Goal: Obtain resource: Obtain resource

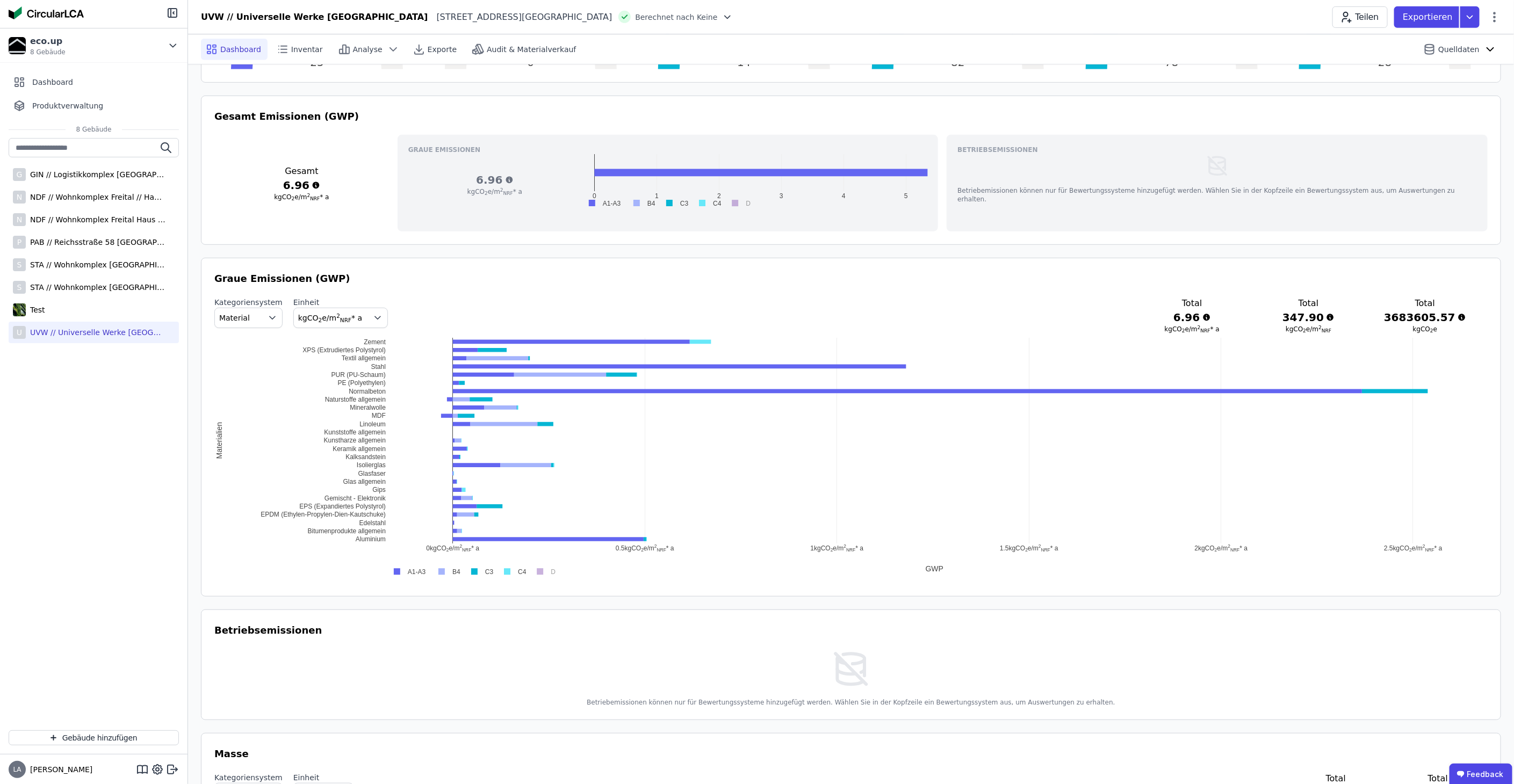
scroll to position [358, 0]
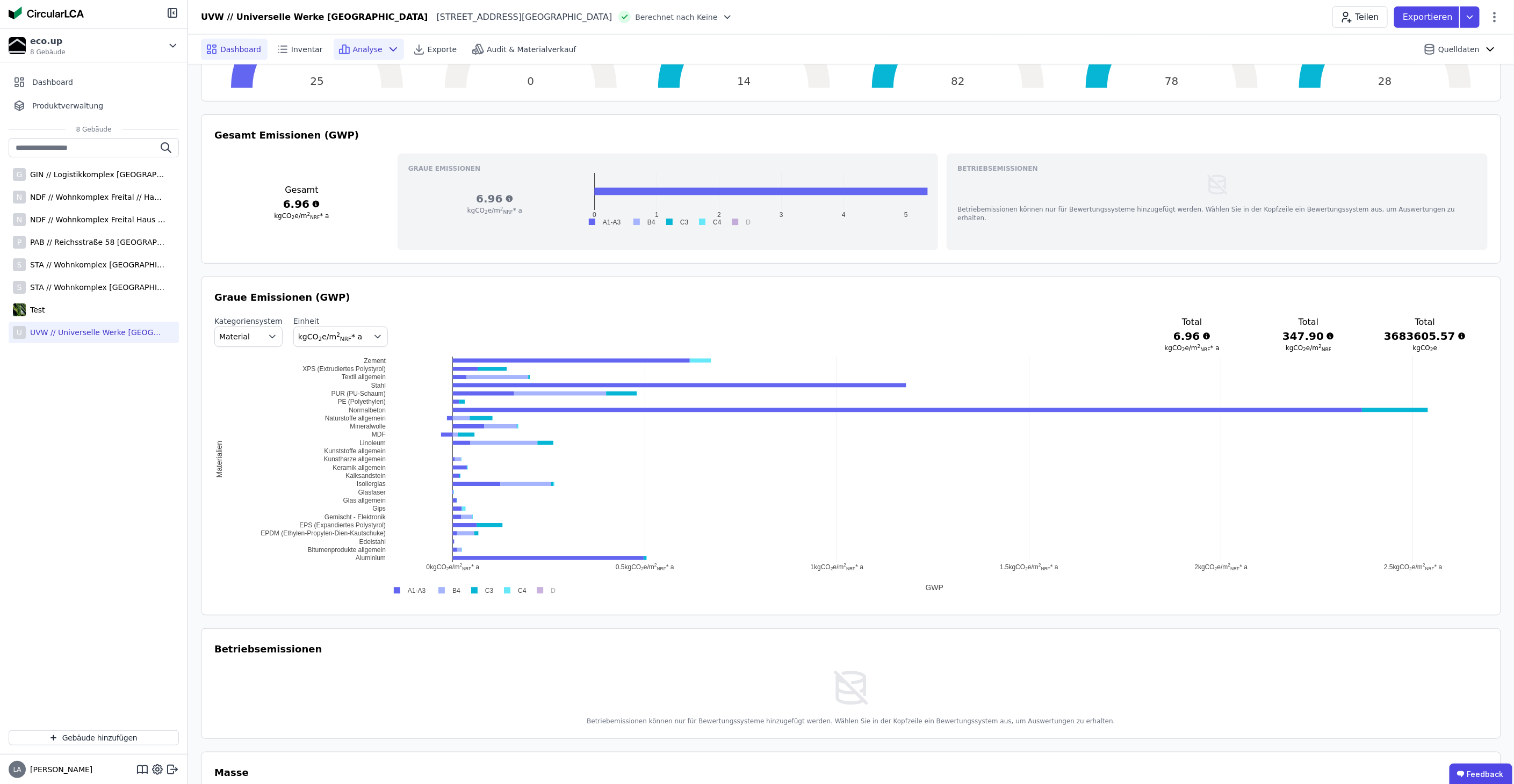
click at [353, 49] on span "Analyse" at bounding box center [367, 49] width 30 height 11
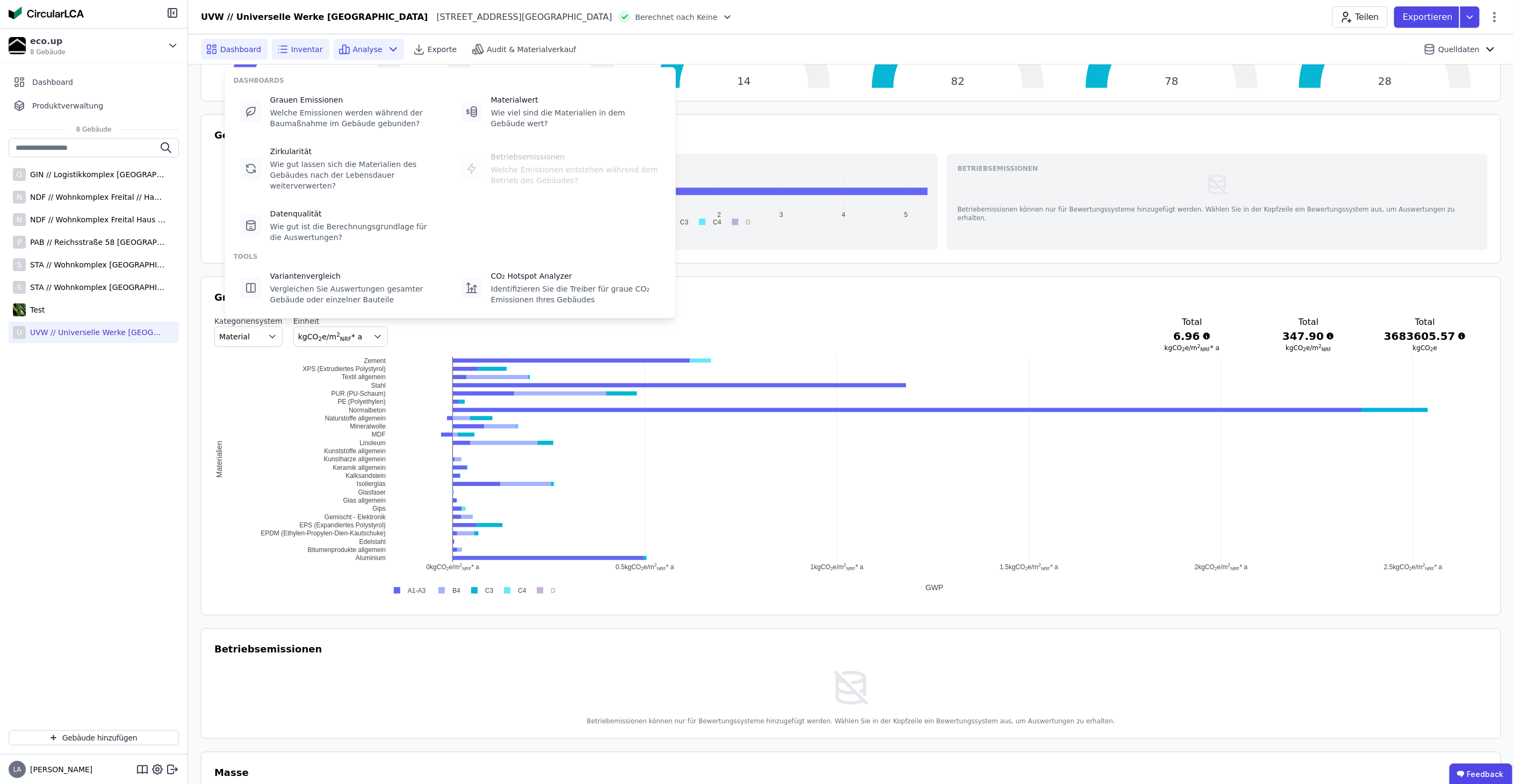
click at [292, 49] on span "Inventar" at bounding box center [307, 49] width 32 height 11
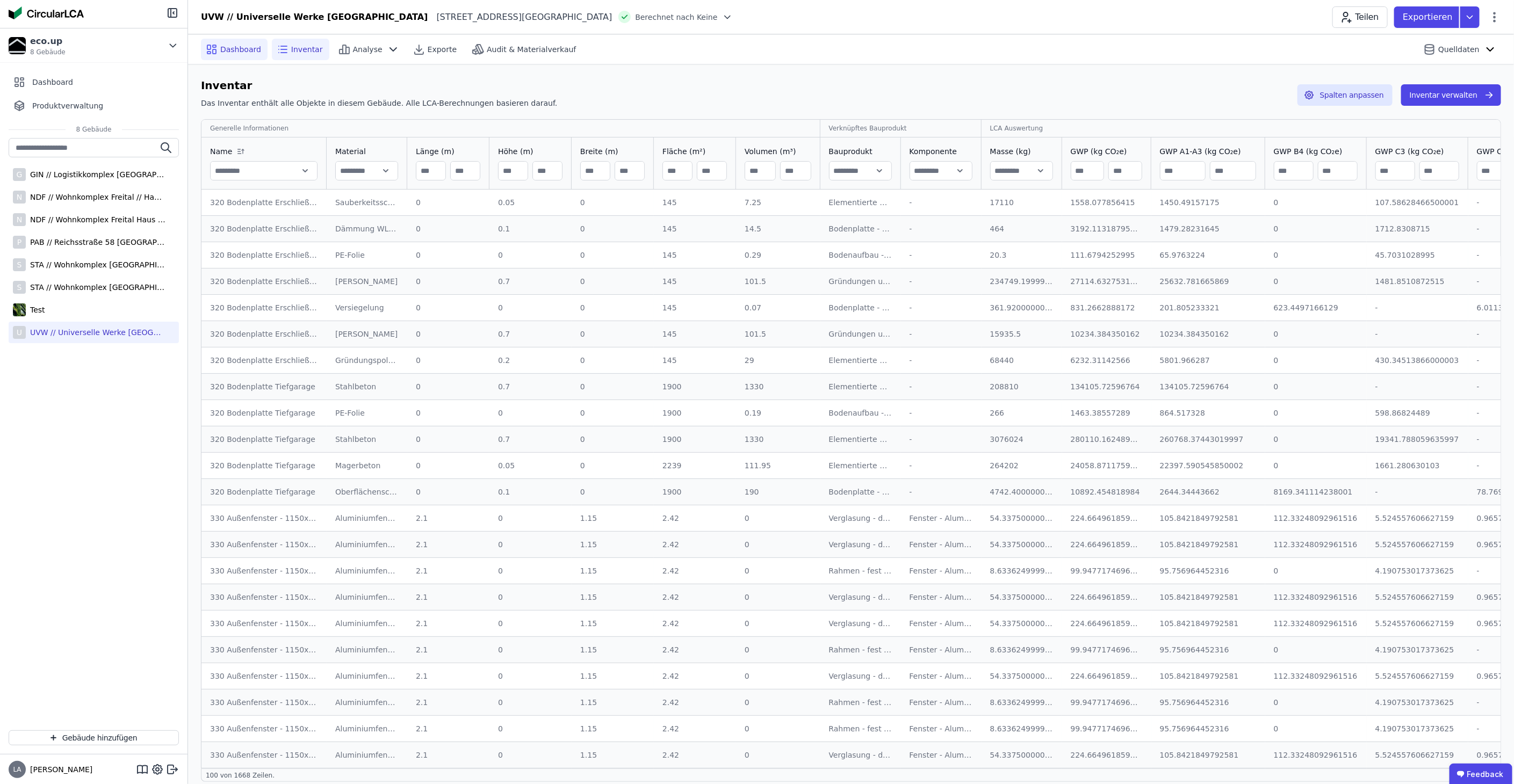
click at [242, 51] on span "Dashboard" at bounding box center [240, 49] width 41 height 11
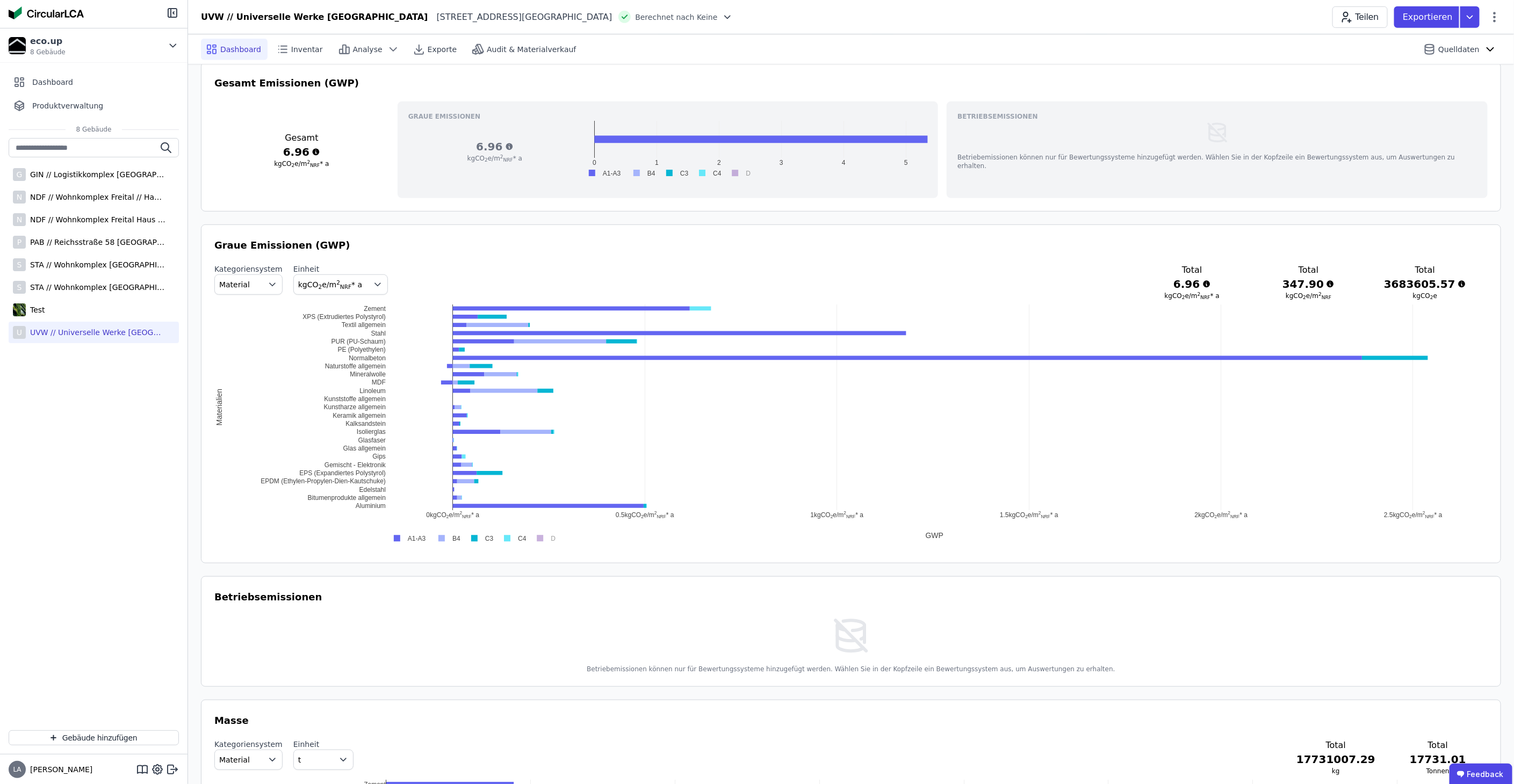
scroll to position [537, 0]
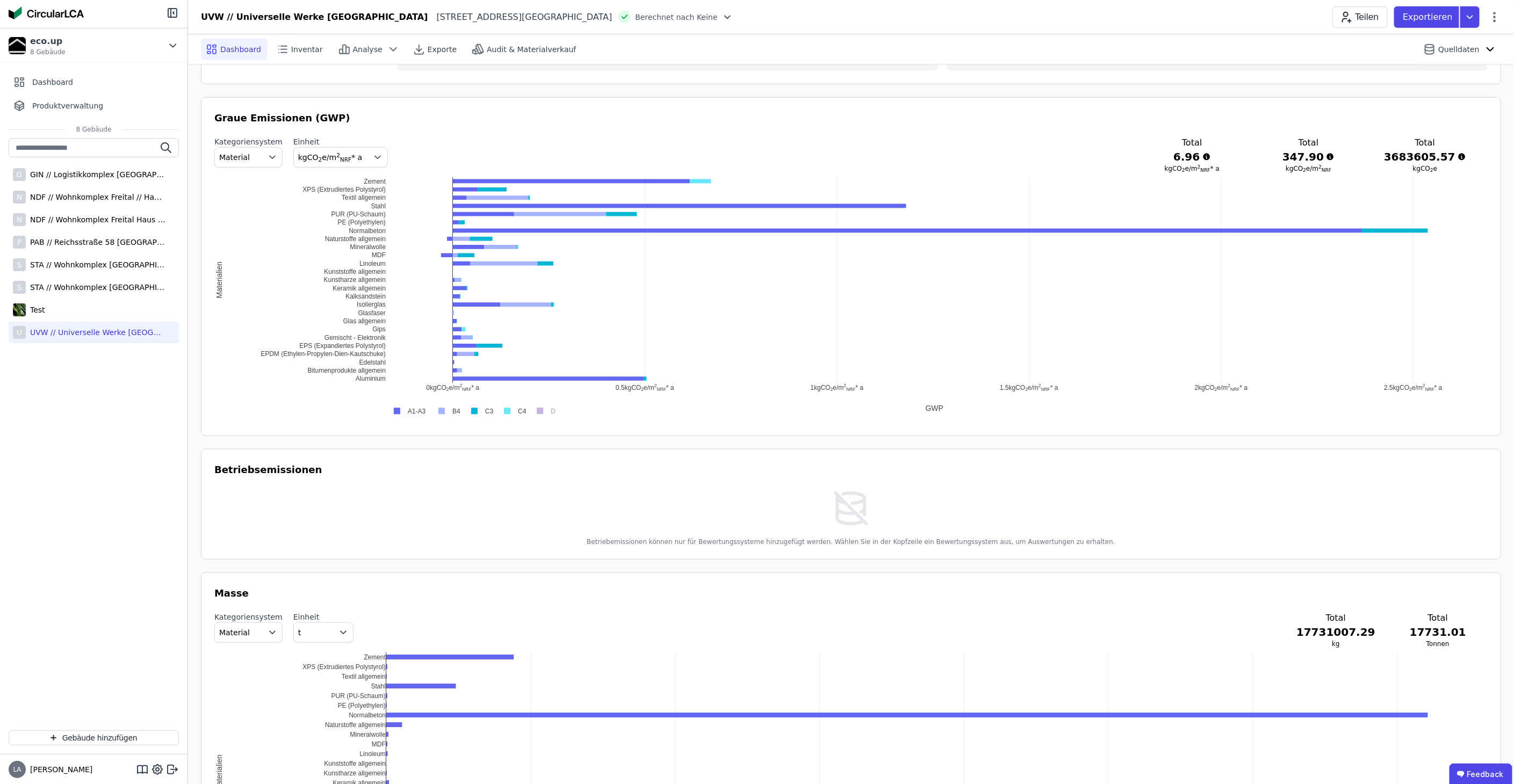
click at [820, 491] on div "Betriebemissionen können nur für Bewertungssysteme hinzugefügt werden. Wählen S…" at bounding box center [851, 517] width 1274 height 58
click at [844, 501] on img at bounding box center [851, 508] width 41 height 41
click at [845, 501] on img at bounding box center [851, 508] width 41 height 41
click at [846, 501] on img at bounding box center [851, 508] width 41 height 41
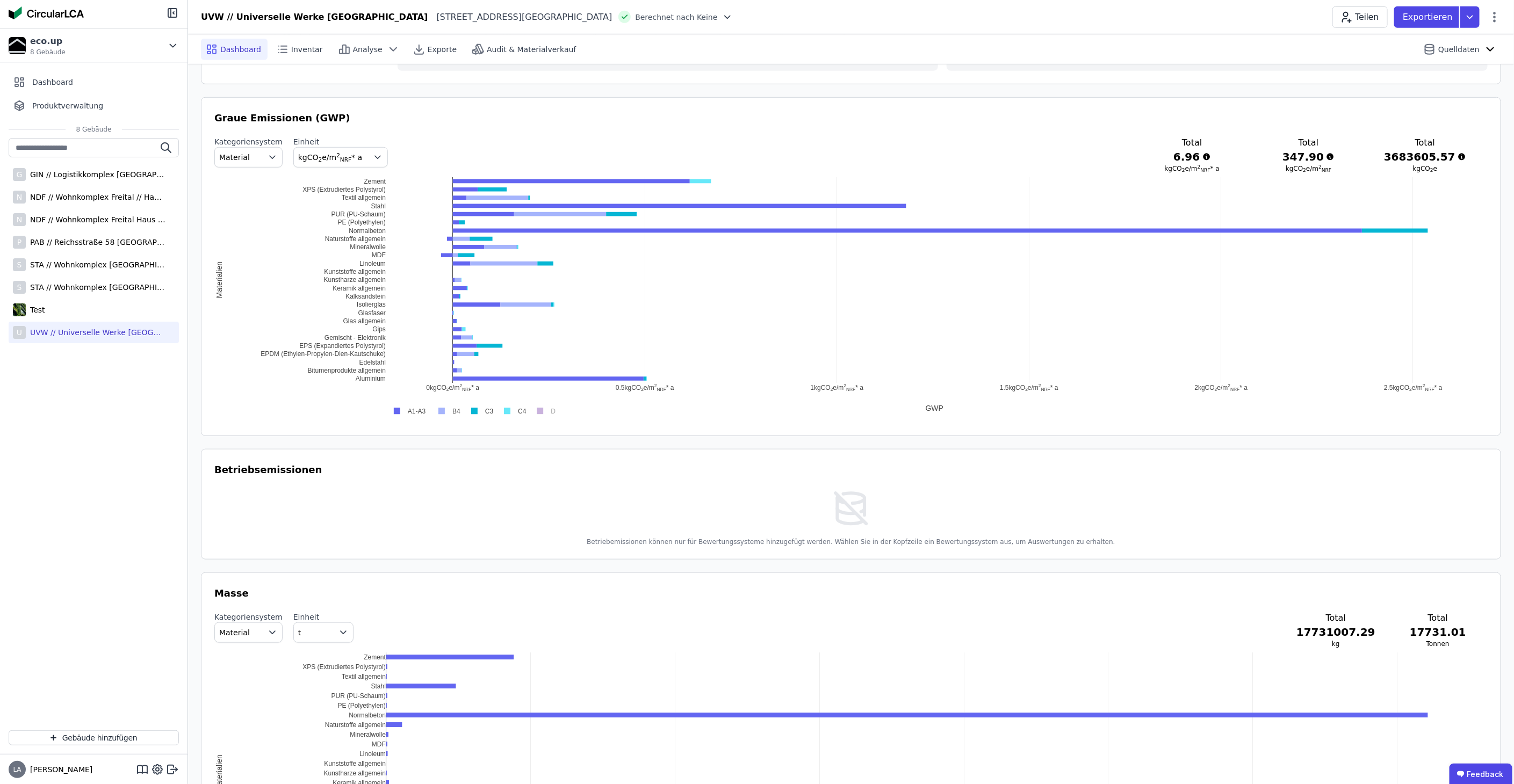
click at [848, 501] on img at bounding box center [851, 508] width 41 height 41
click at [848, 500] on img at bounding box center [851, 508] width 41 height 41
click at [849, 500] on img at bounding box center [851, 508] width 41 height 41
click at [851, 500] on img at bounding box center [851, 508] width 41 height 41
click at [1471, 23] on icon at bounding box center [1470, 17] width 20 height 21
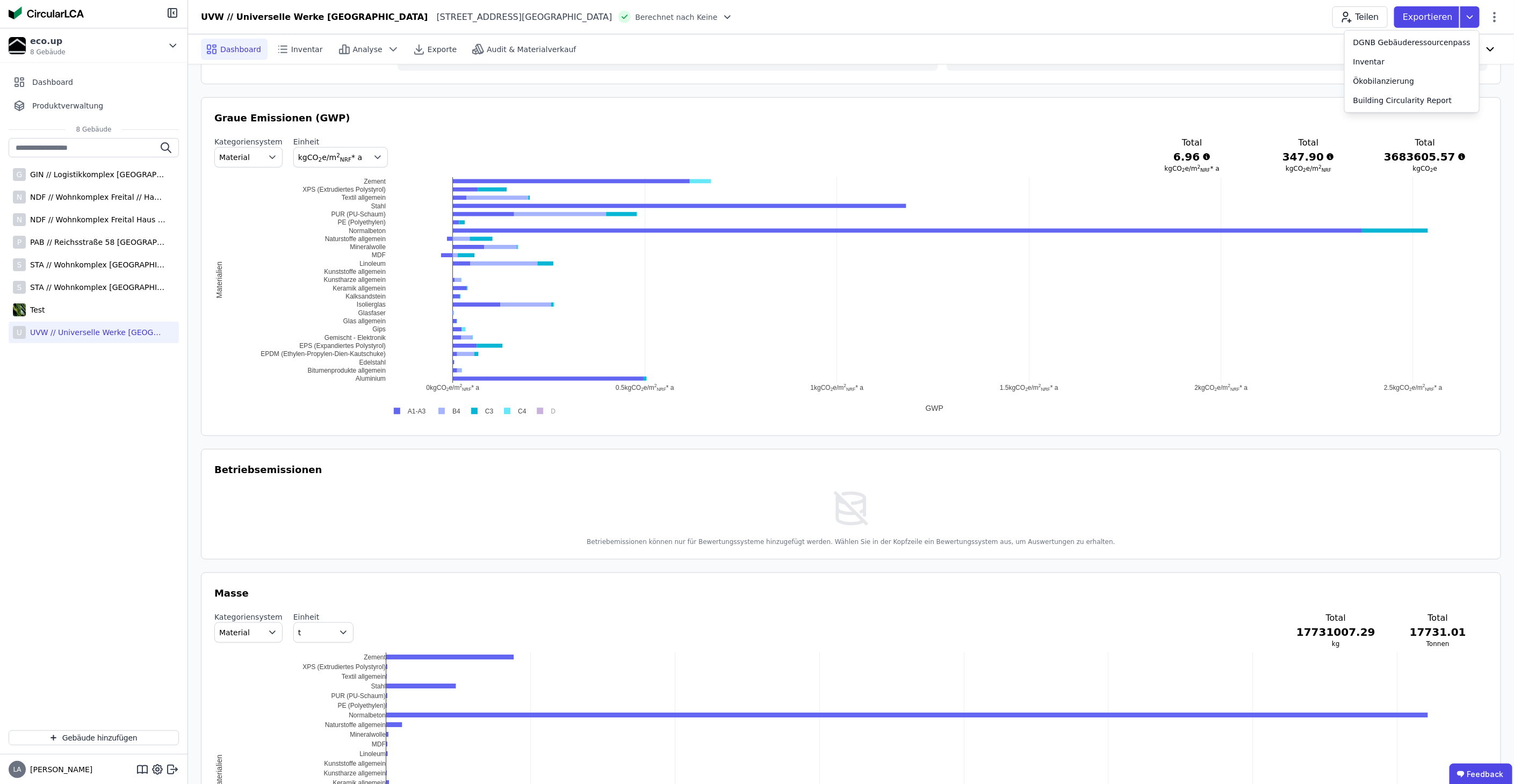
click at [541, 124] on h3 "Graue Emissionen (GWP)" at bounding box center [851, 118] width 1274 height 15
click at [722, 20] on icon at bounding box center [727, 17] width 11 height 11
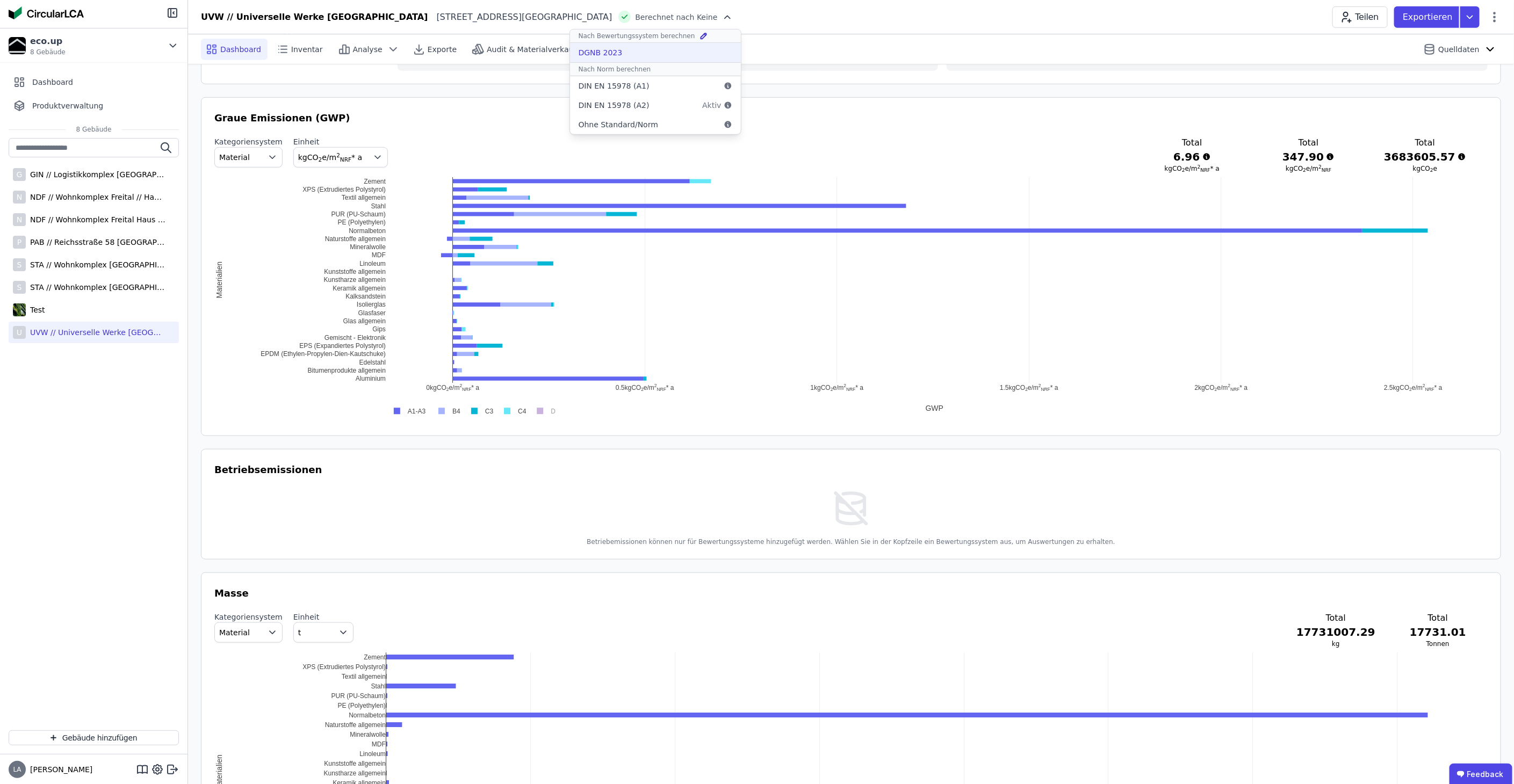
click at [570, 50] on div "DGNB 2023" at bounding box center [655, 52] width 171 height 20
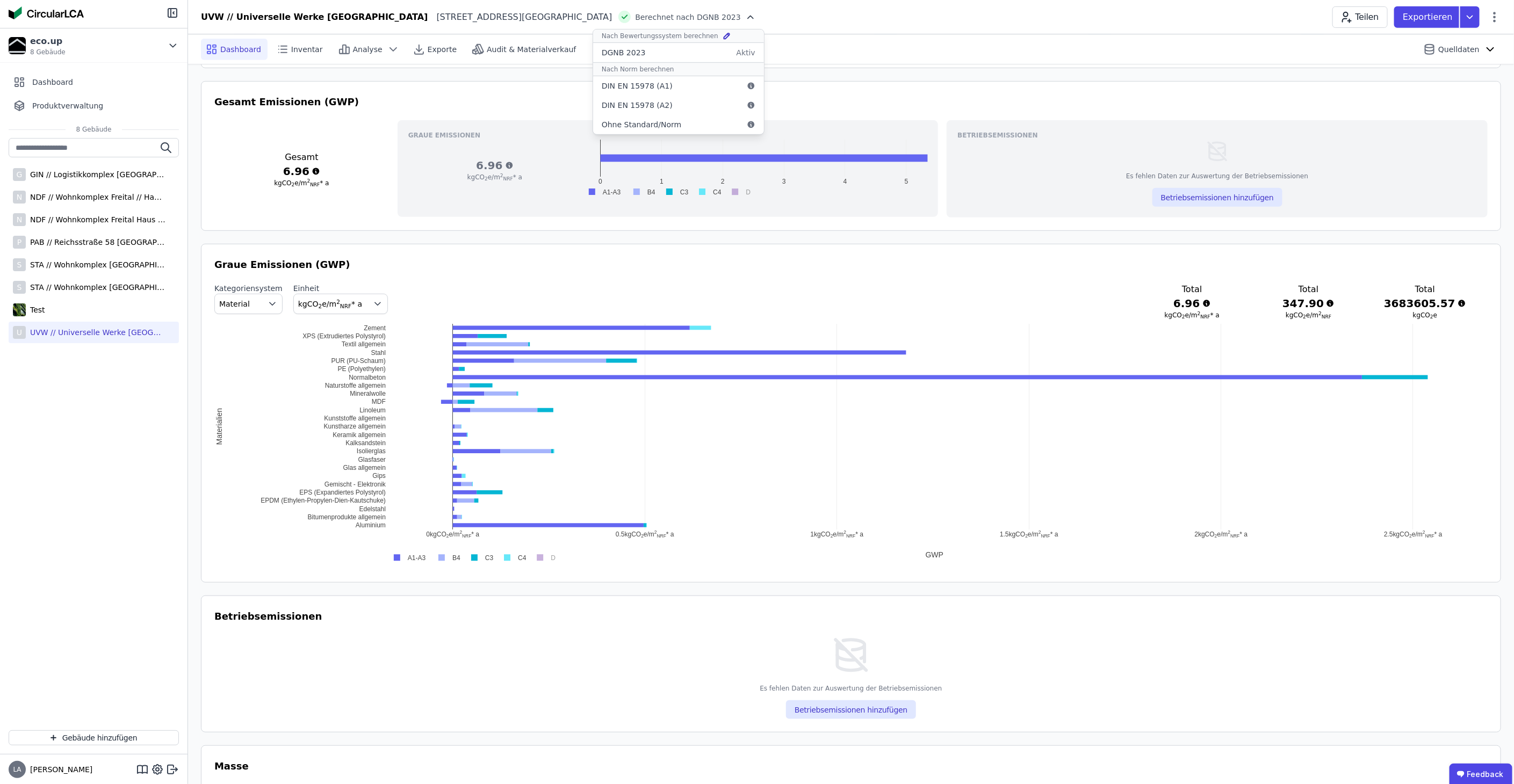
scroll to position [418, 0]
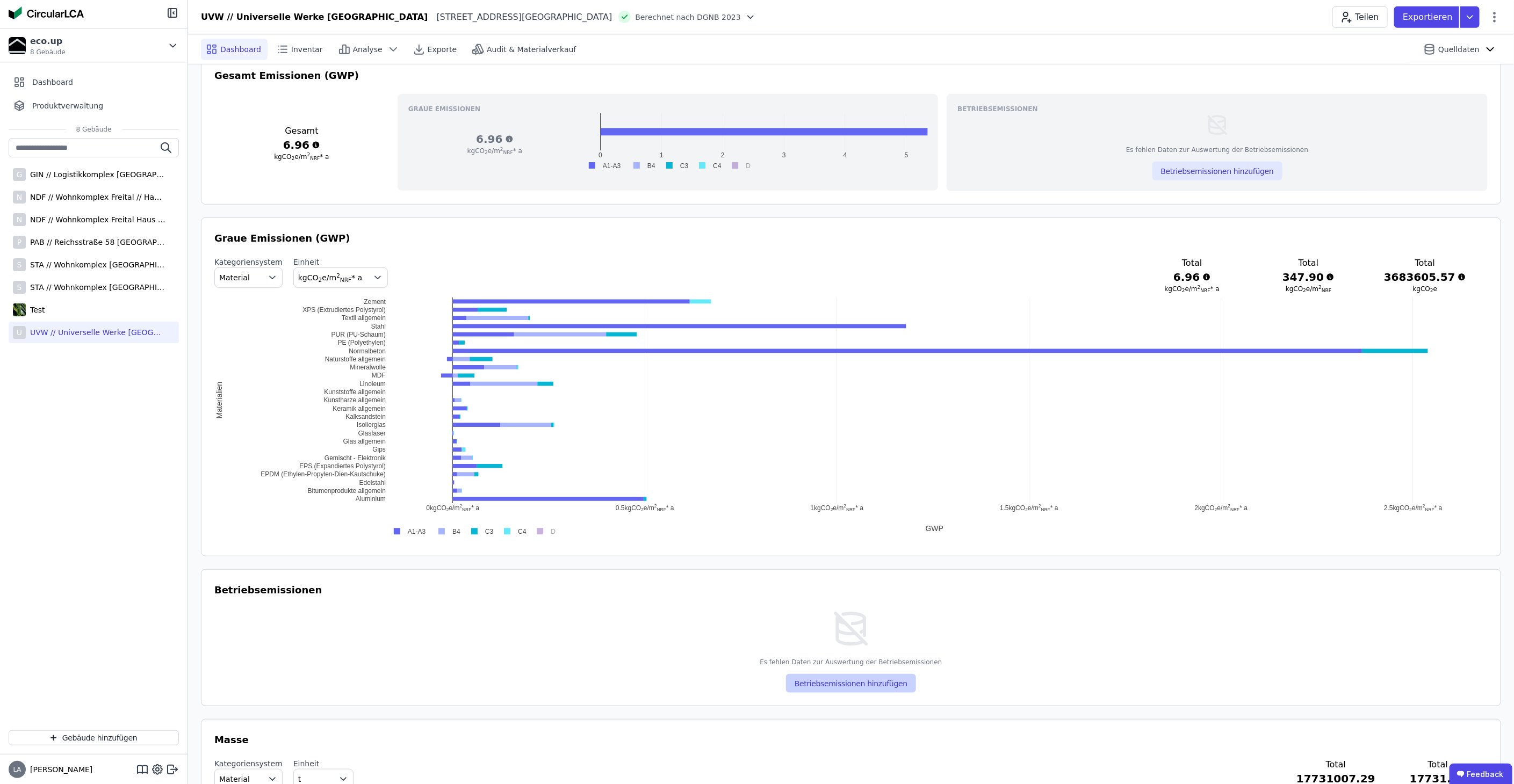
click at [821, 675] on button "Betriebsemissionen hinzufügen" at bounding box center [851, 684] width 130 height 19
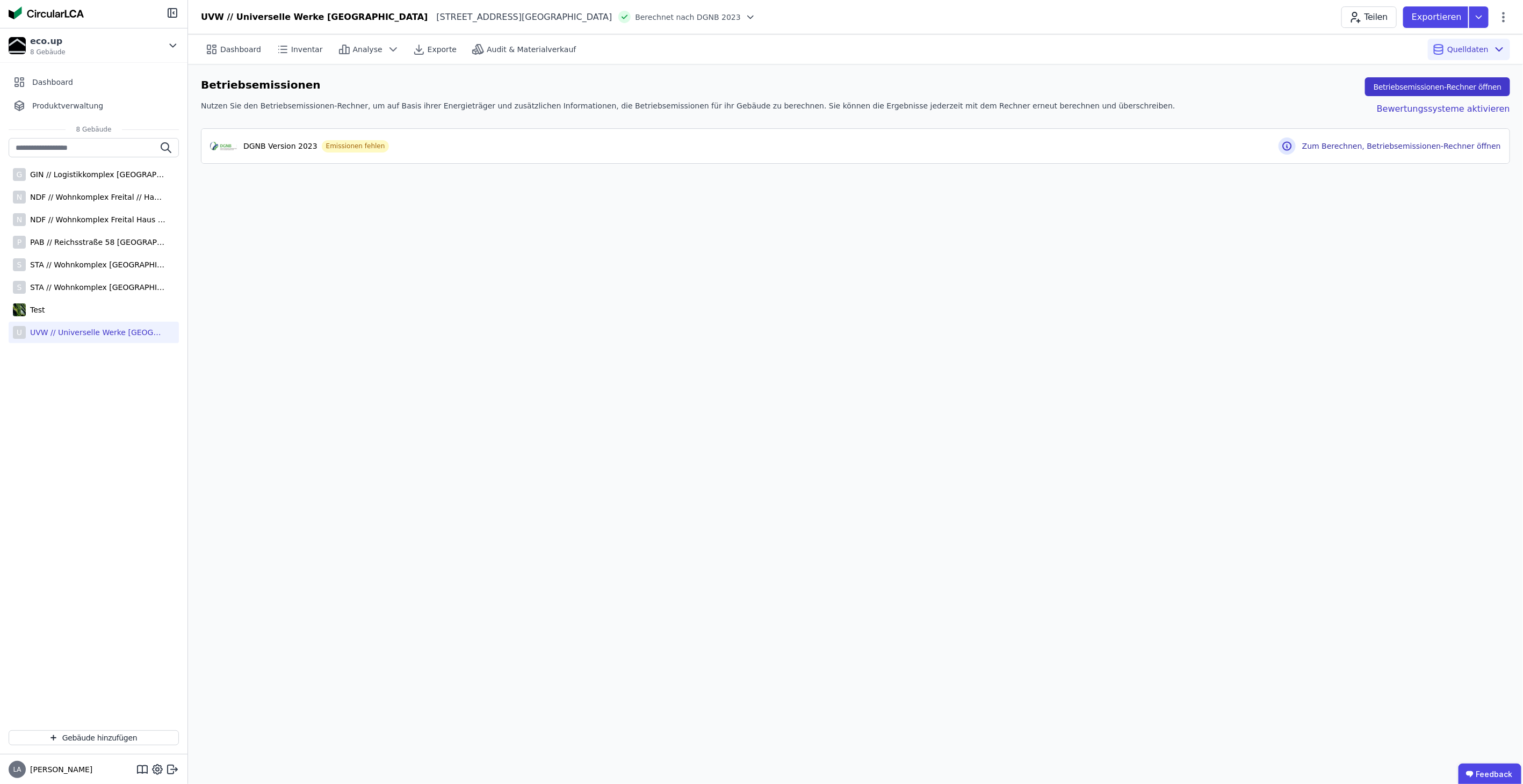
click at [1450, 84] on button "Betriebsemissionen-Rechner öffnen" at bounding box center [1438, 87] width 145 height 19
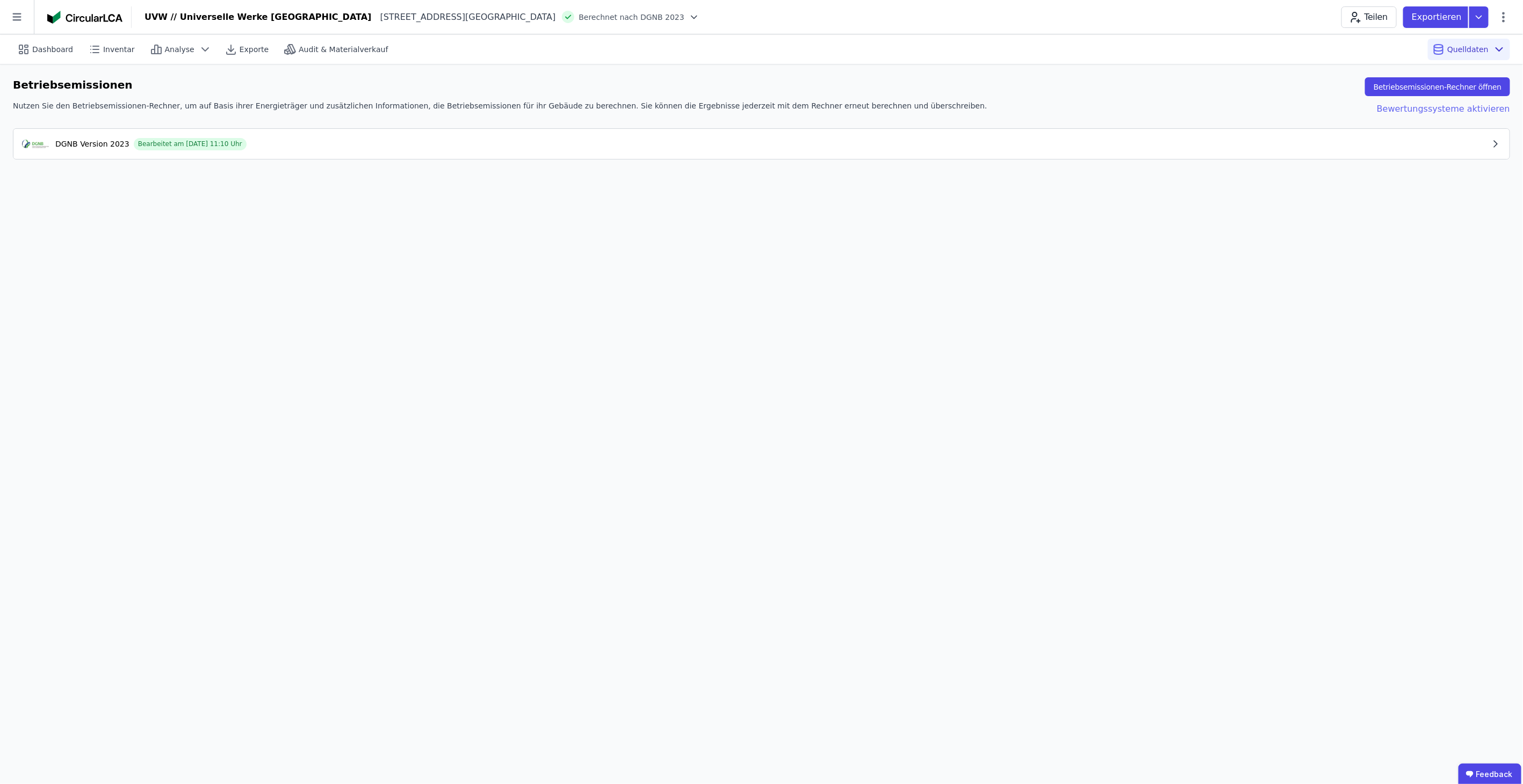
click at [1447, 112] on div "Bewertungssysteme aktivieren" at bounding box center [1435, 108] width 150 height 15
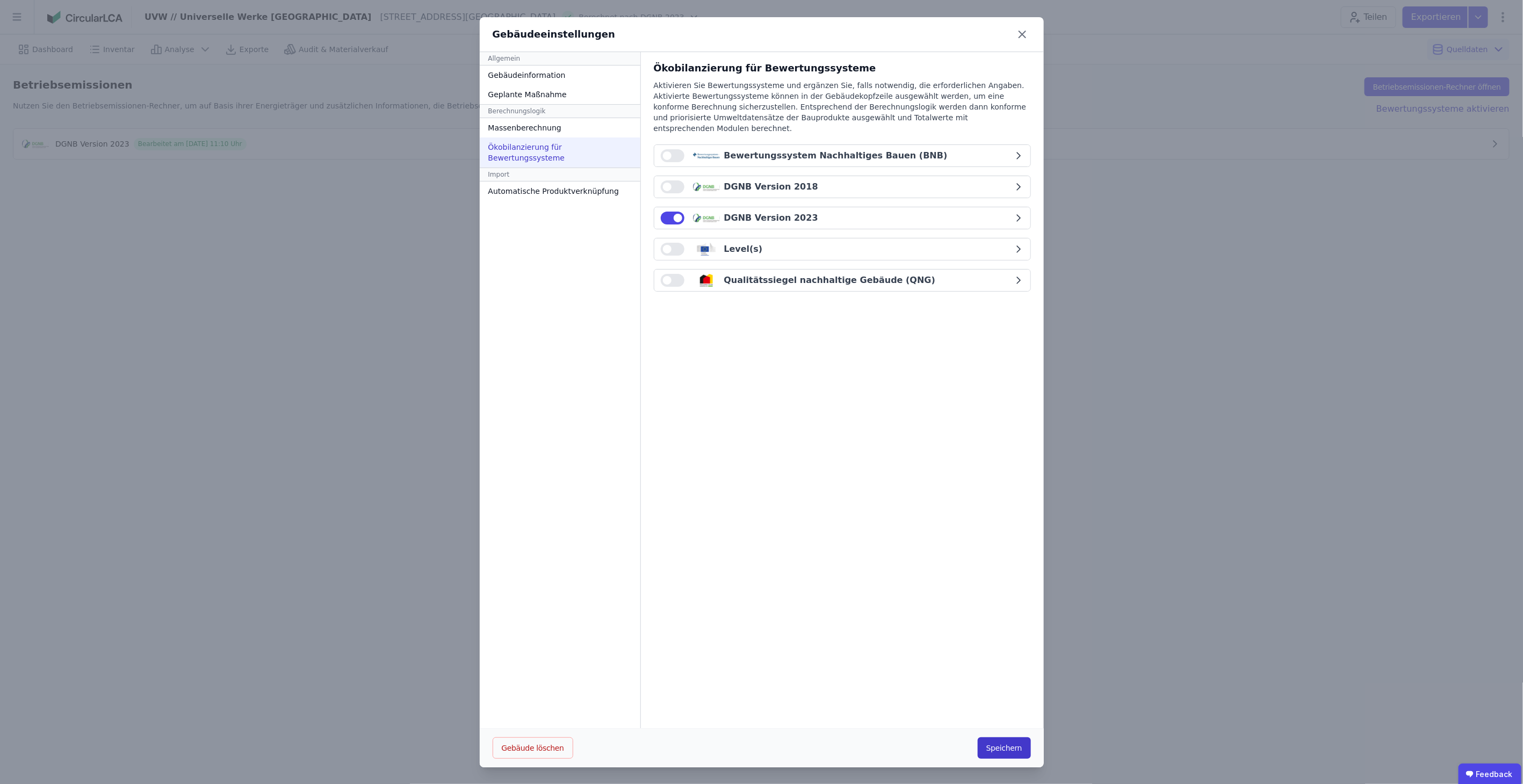
click at [1001, 748] on button "Speichern" at bounding box center [1004, 748] width 53 height 21
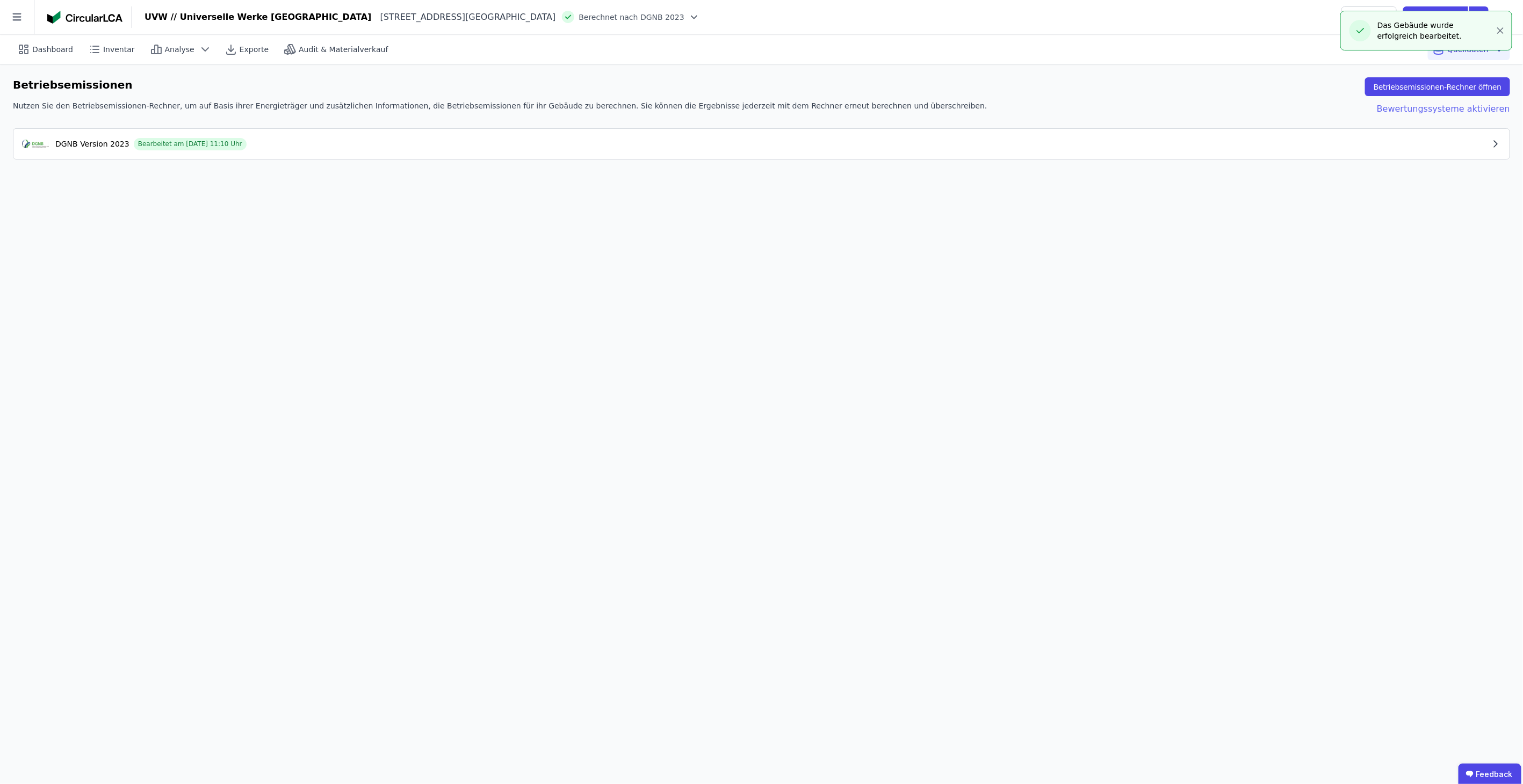
click at [1474, 107] on div "Bewertungssysteme aktivieren" at bounding box center [1435, 108] width 150 height 15
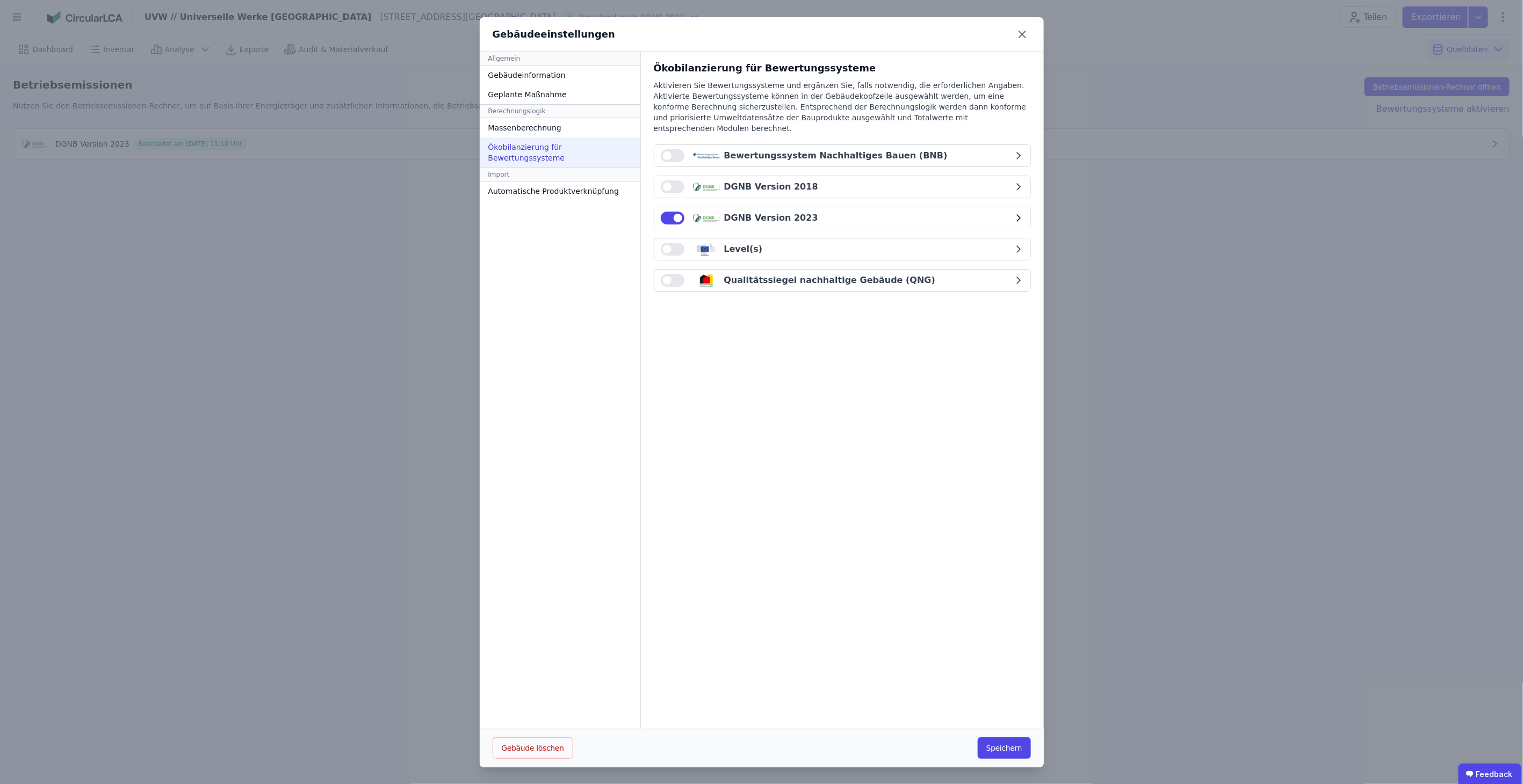
click at [1007, 211] on div "DGNB Version 2023" at bounding box center [837, 218] width 353 height 13
select select "*"
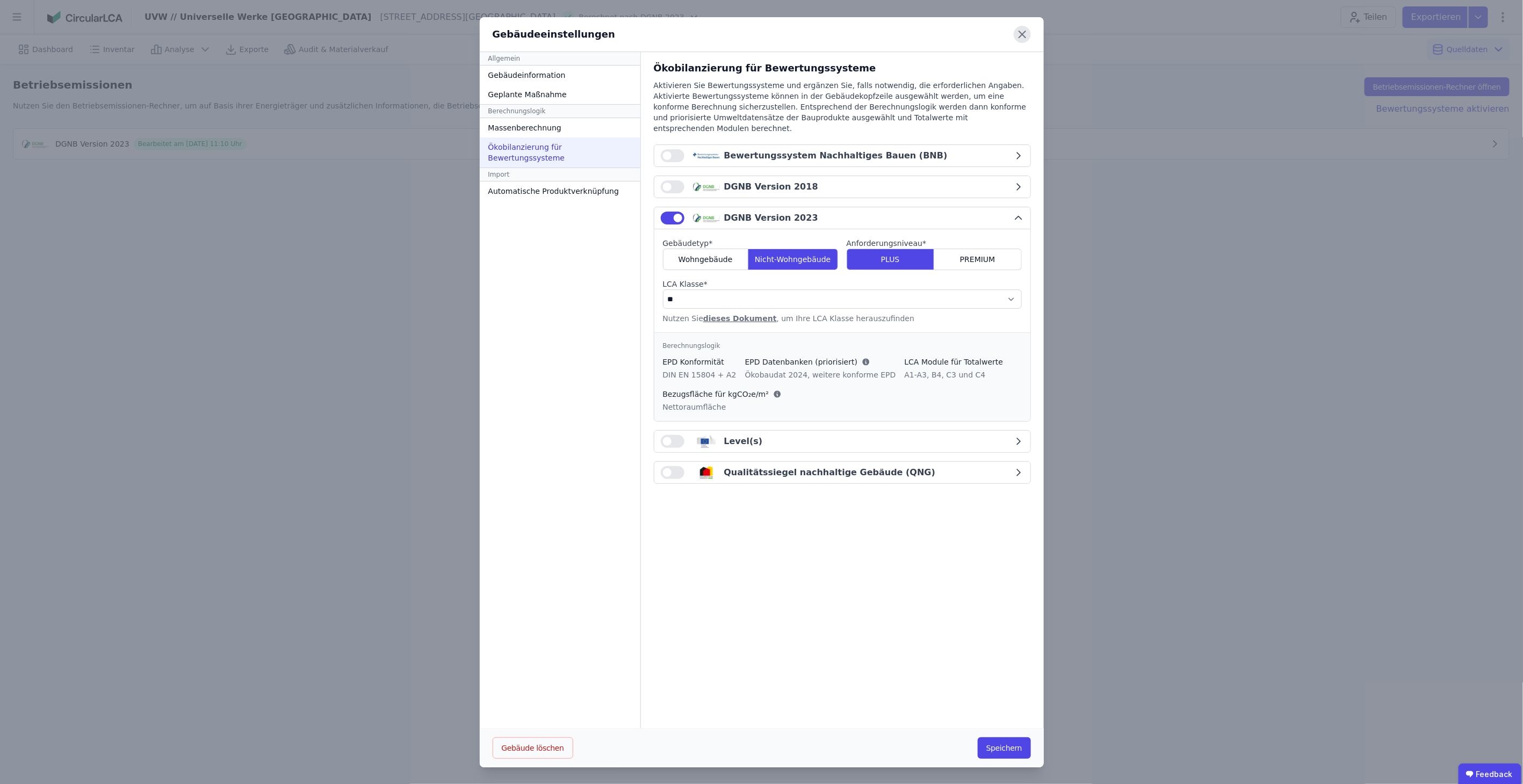
click at [1014, 29] on icon at bounding box center [1022, 34] width 17 height 17
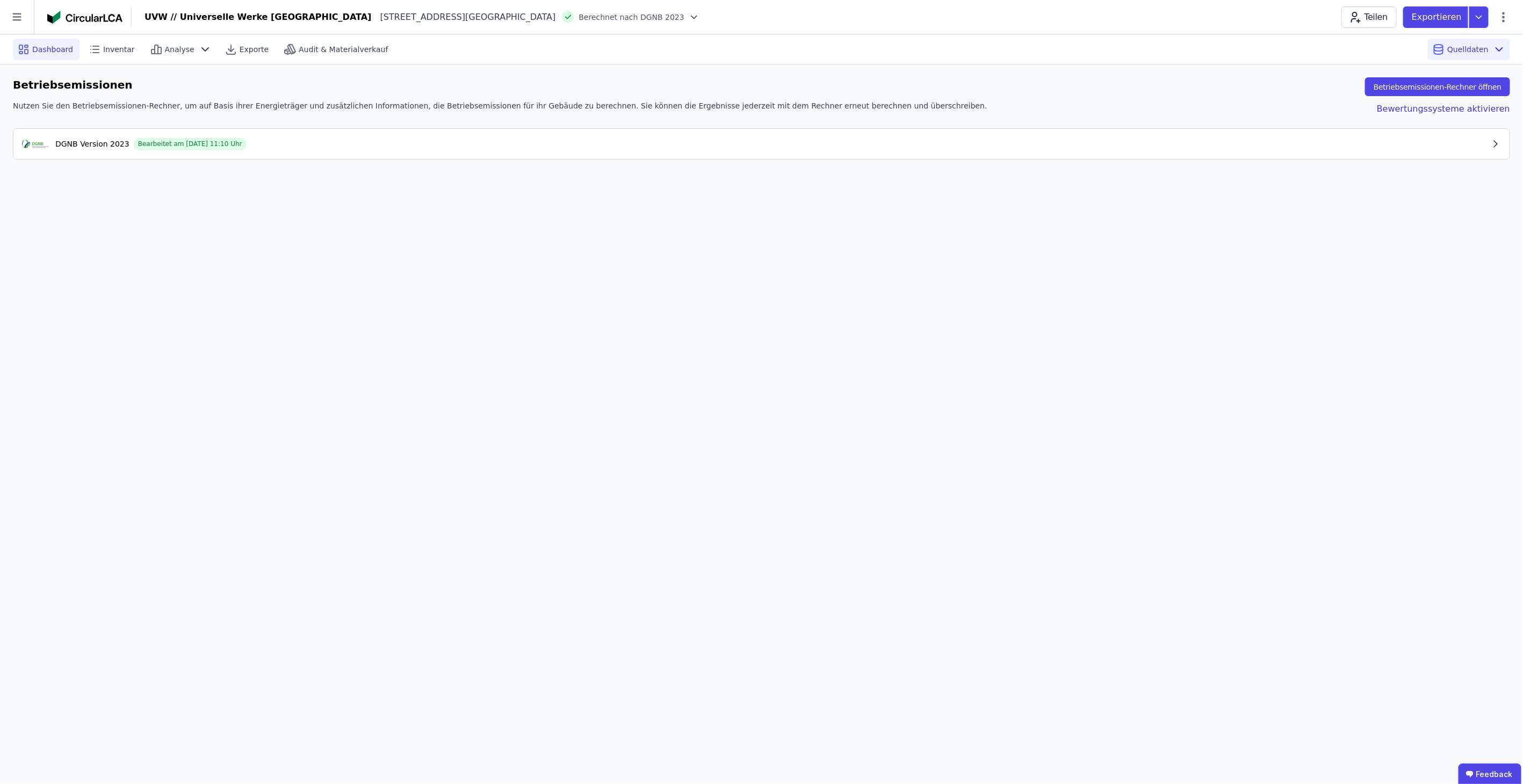
click at [52, 50] on span "Dashboard" at bounding box center [52, 49] width 41 height 11
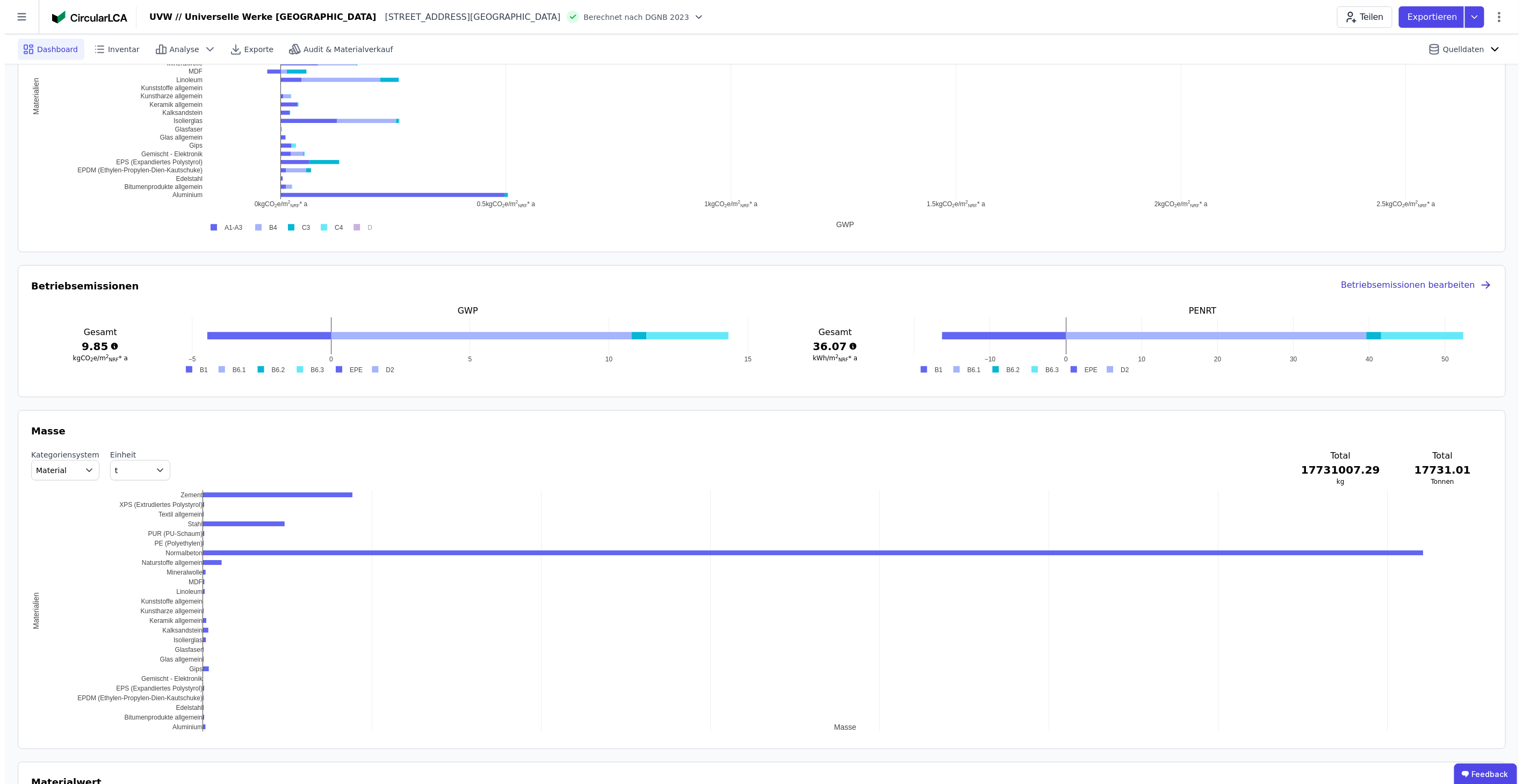
scroll to position [776, 0]
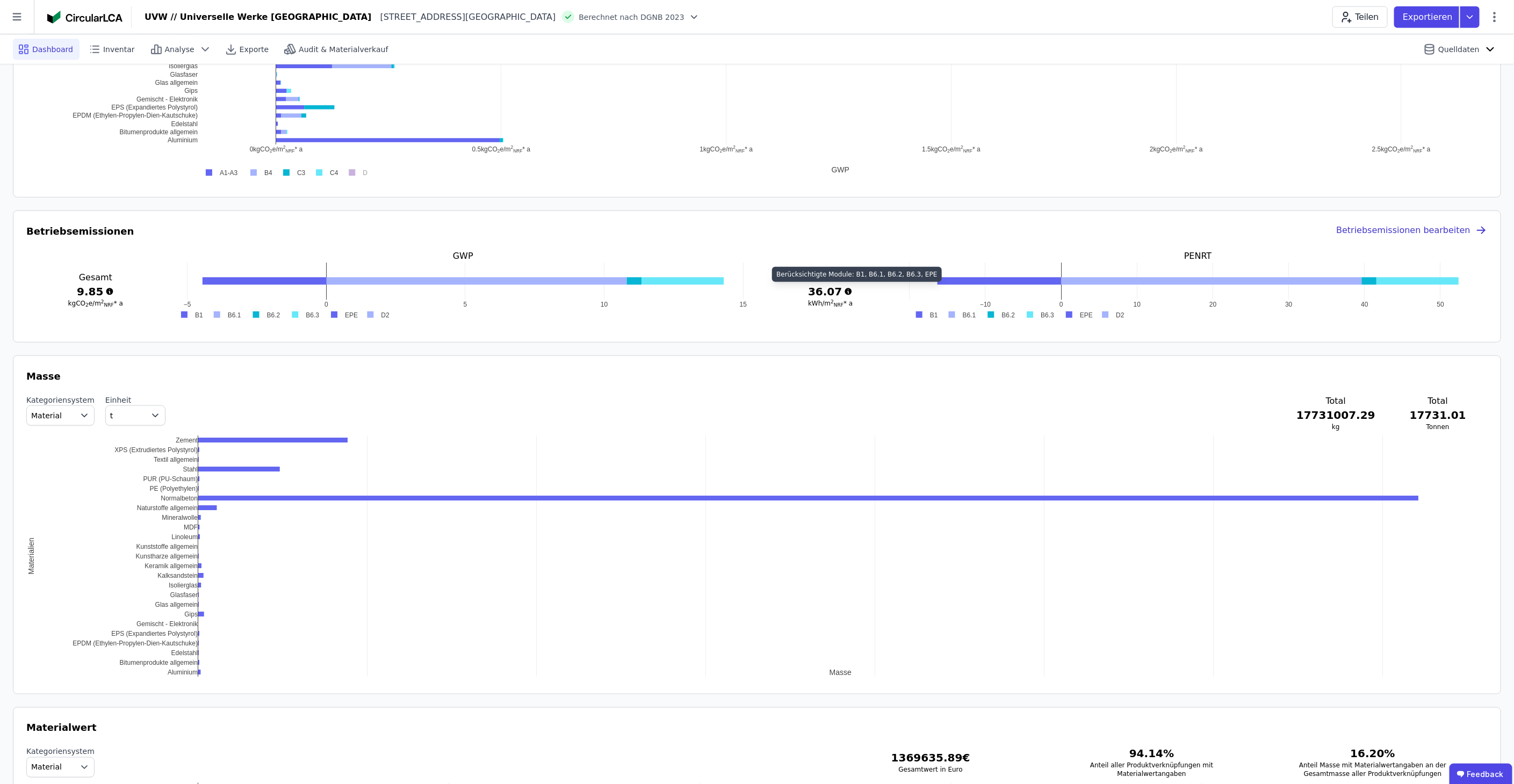
click at [848, 290] on icon at bounding box center [848, 291] width 7 height 7
click at [1419, 20] on p "Exportieren" at bounding box center [1429, 17] width 52 height 13
click at [1411, 82] on div "Ökobilanzierung" at bounding box center [1384, 81] width 61 height 11
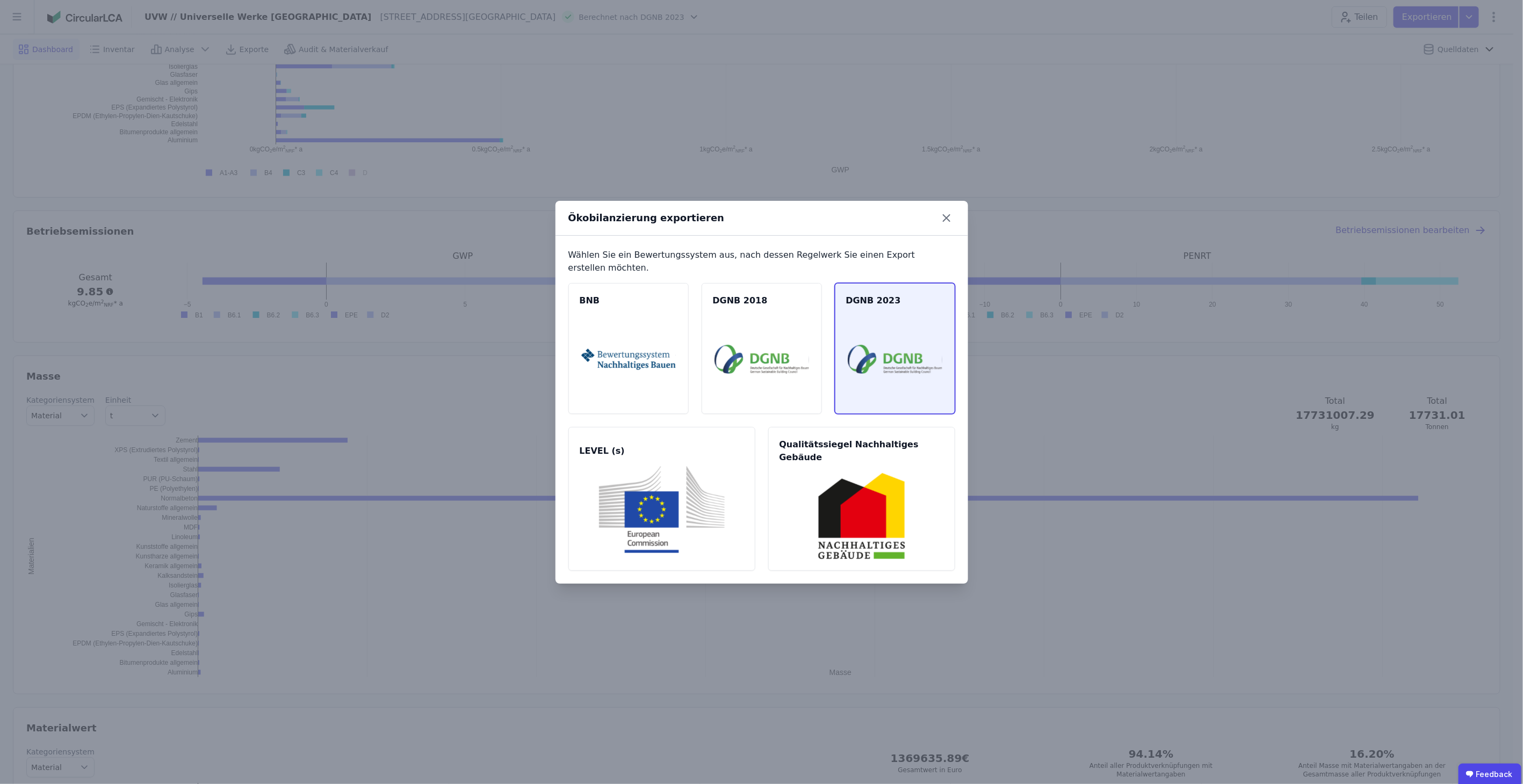
click at [885, 364] on img at bounding box center [895, 360] width 95 height 87
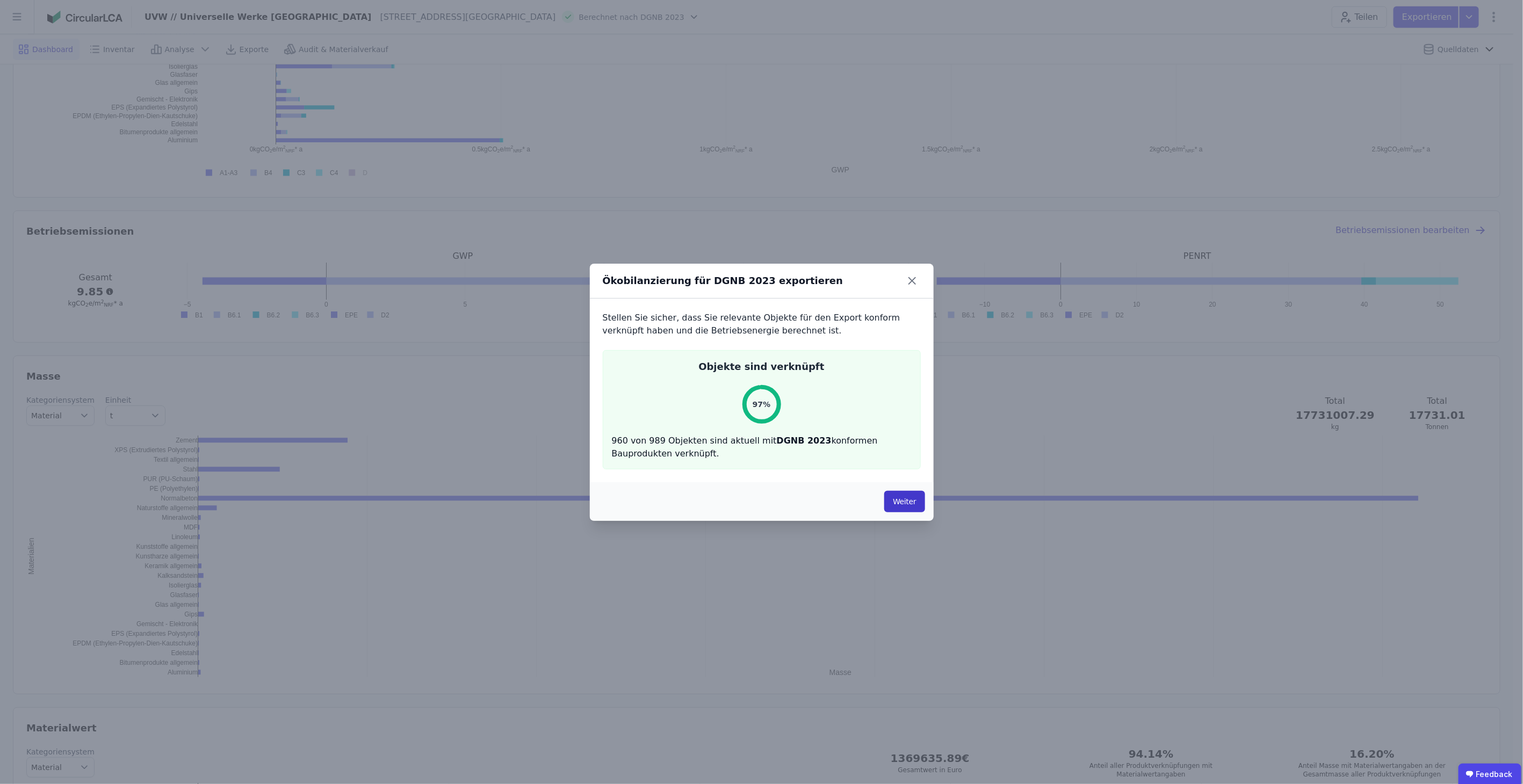
click at [914, 508] on button "Weiter" at bounding box center [905, 501] width 40 height 21
select select "*"
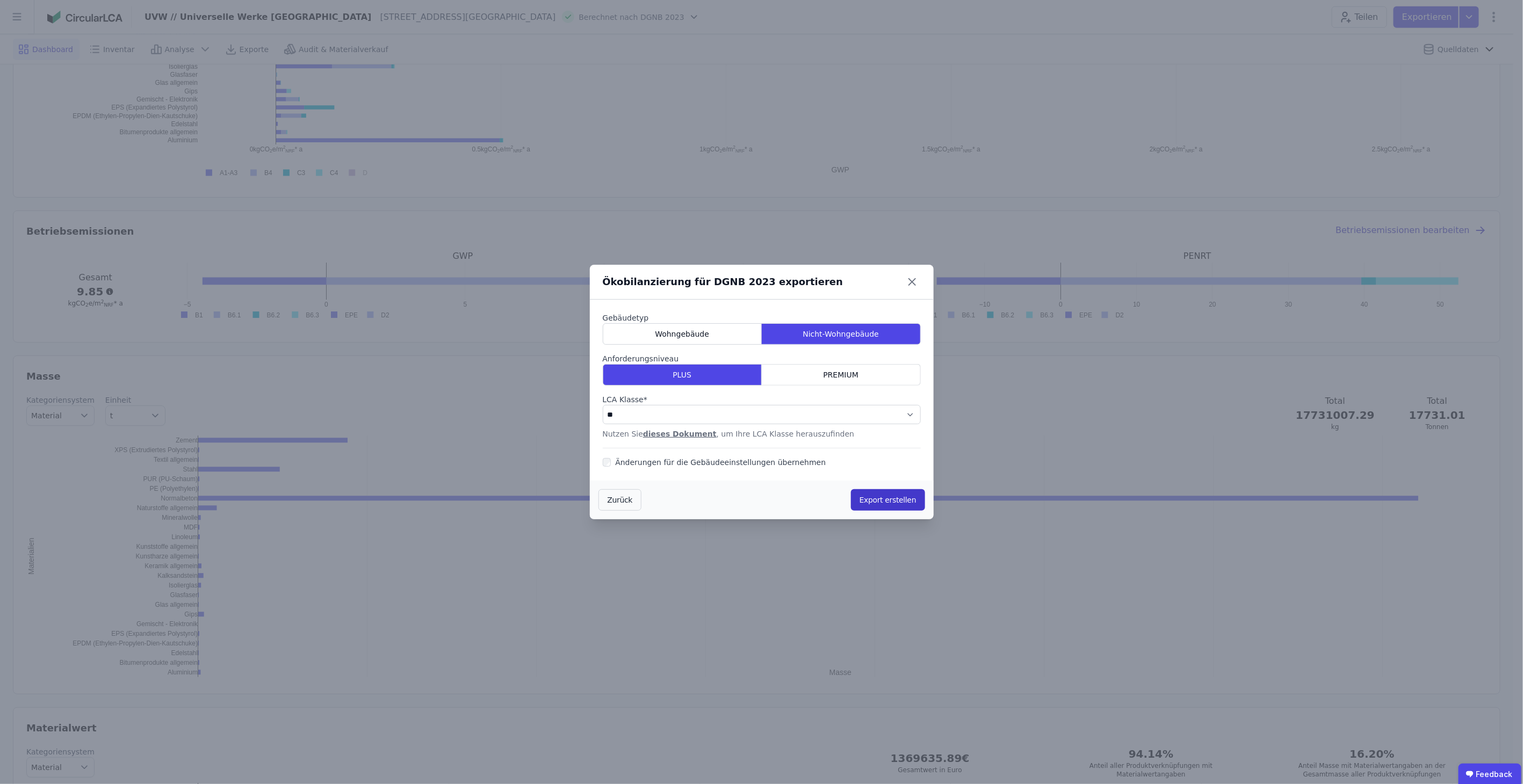
click at [881, 505] on button "Export erstellen" at bounding box center [888, 500] width 74 height 21
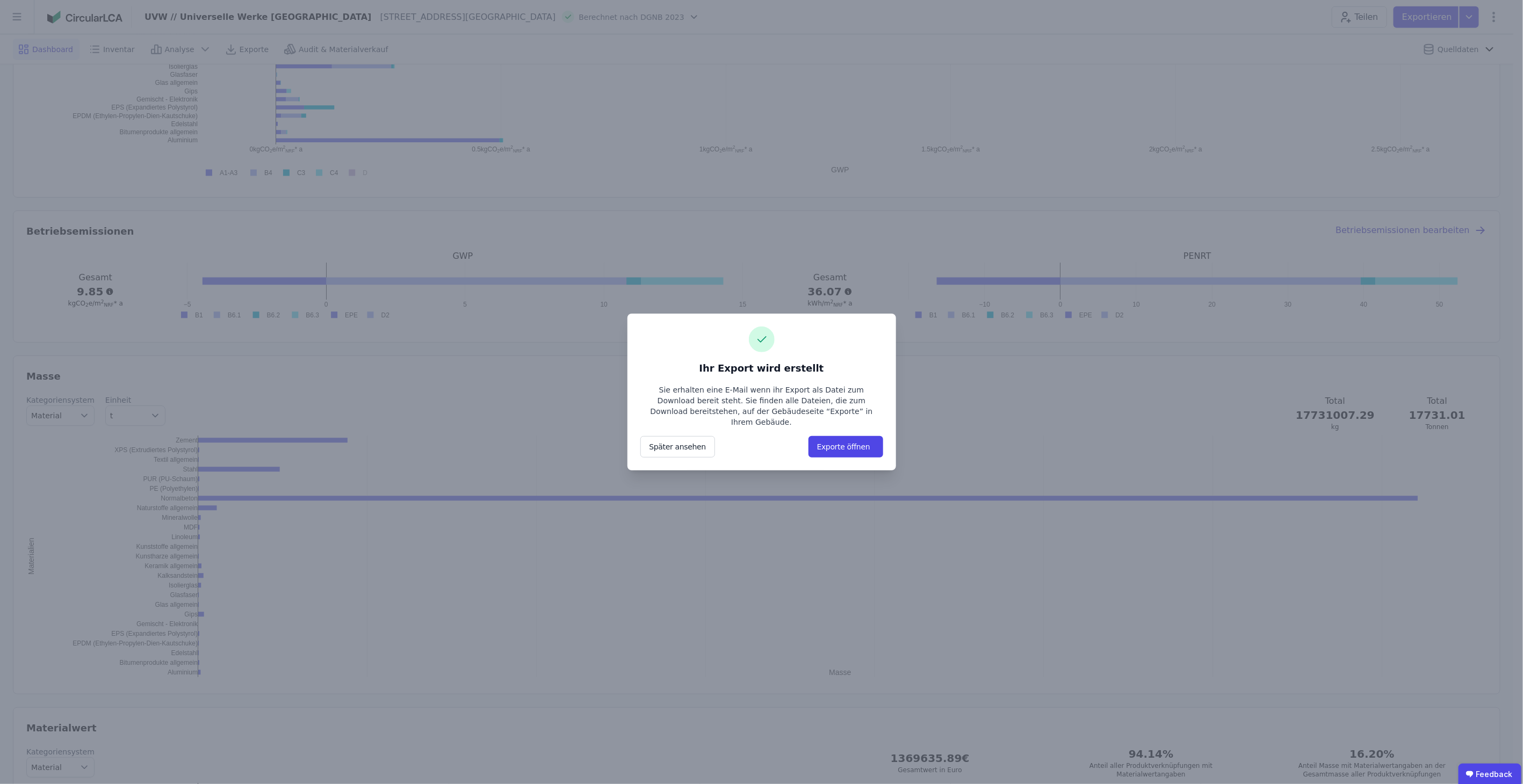
scroll to position [0, 0]
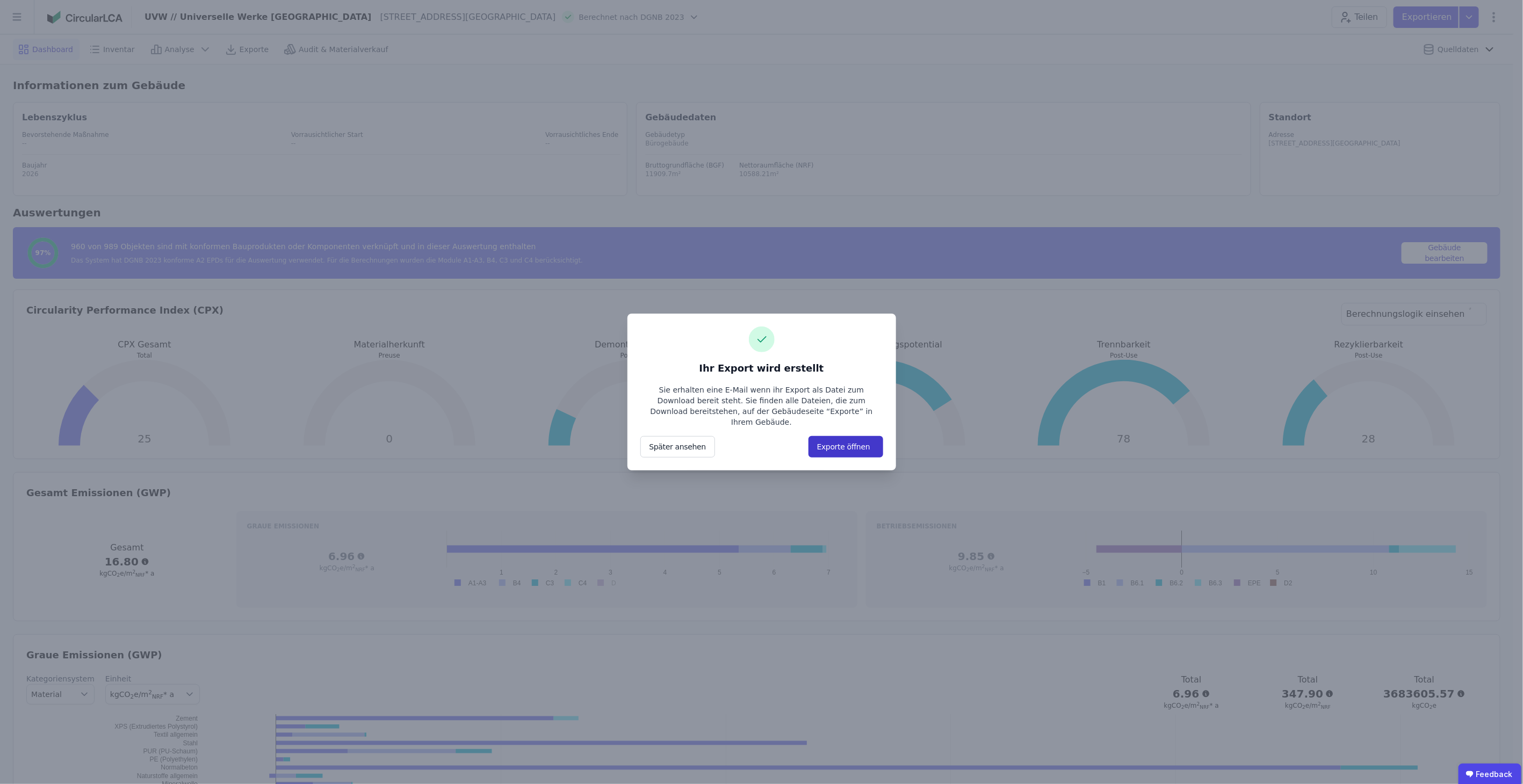
click at [862, 440] on button "Exporte öffnen" at bounding box center [845, 447] width 74 height 21
